Goal: Check status: Check status

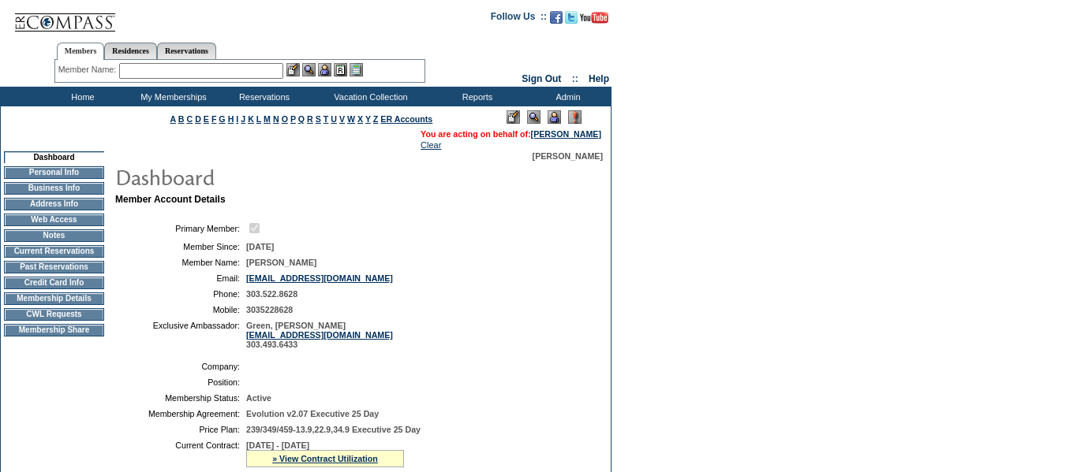
click at [84, 274] on td "Past Reservations" at bounding box center [54, 267] width 100 height 13
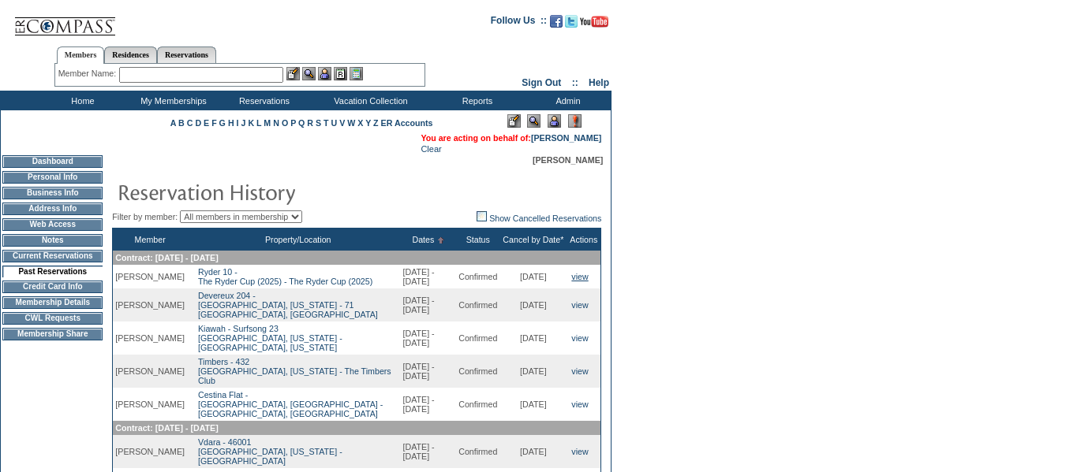
click at [584, 282] on link "view" at bounding box center [579, 276] width 17 height 9
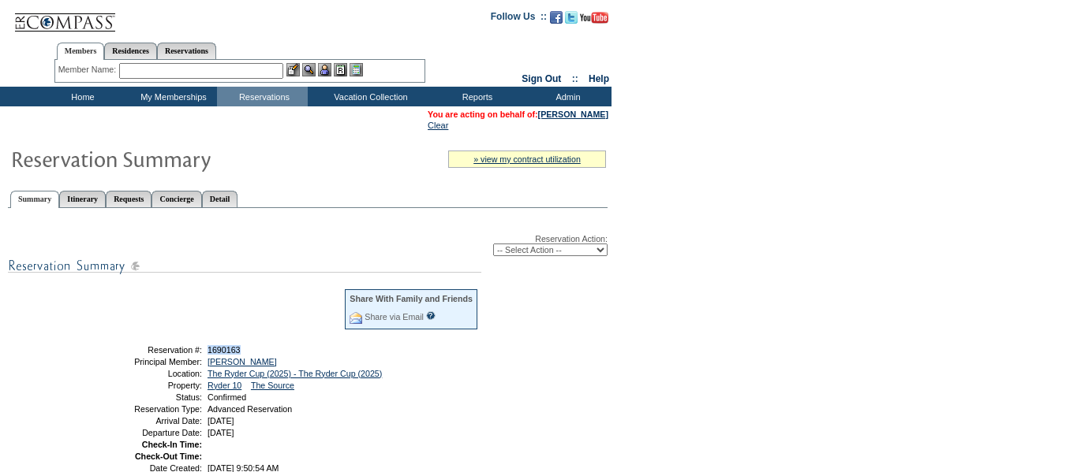
drag, startPoint x: 253, startPoint y: 357, endPoint x: 207, endPoint y: 357, distance: 45.8
click at [207, 355] on td "1690163" at bounding box center [341, 349] width 274 height 9
copy span "1690163"
